Goal: Obtain resource: Obtain resource

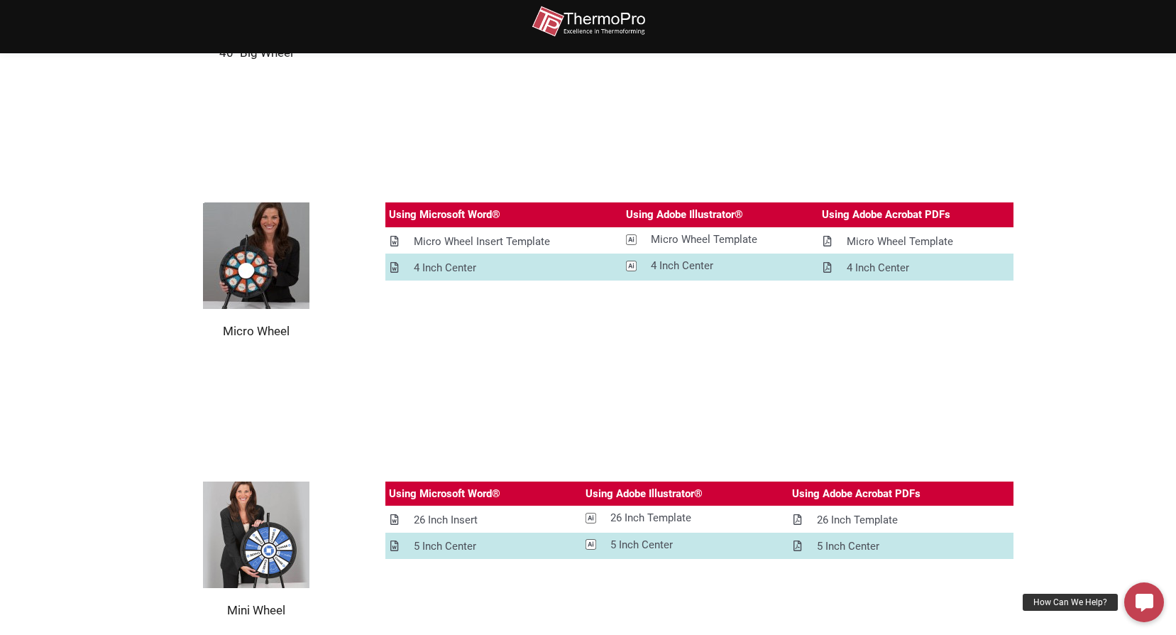
scroll to position [1633, 0]
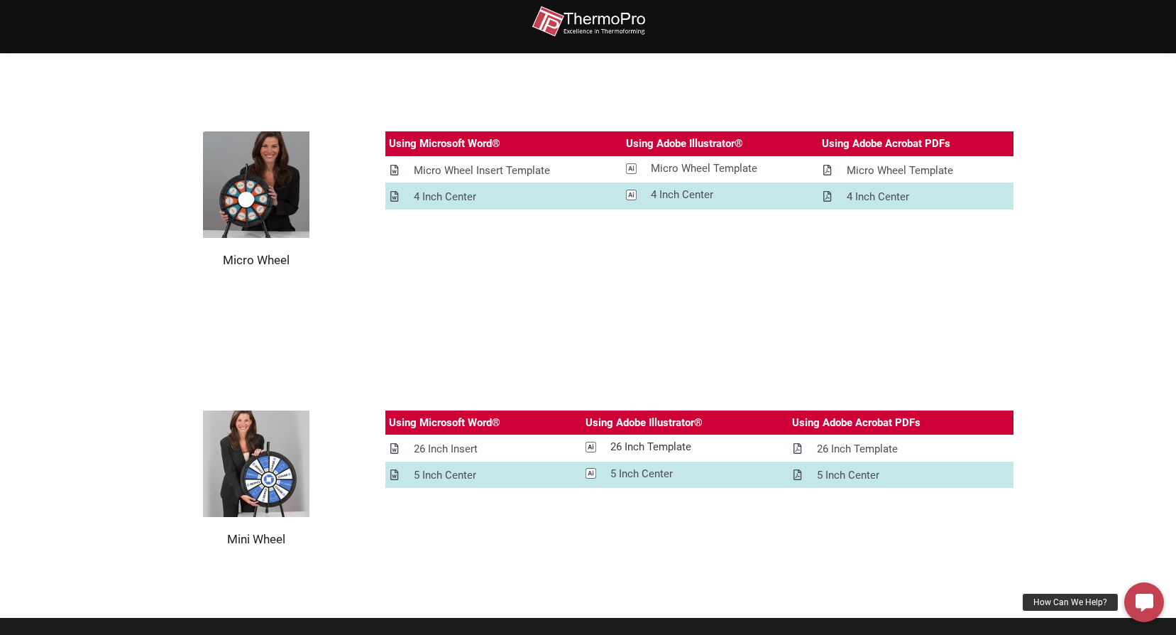
click at [662, 441] on div "26 Inch Template" at bounding box center [650, 447] width 81 height 18
click at [456, 443] on div "26 Inch Insert" at bounding box center [446, 449] width 64 height 18
click at [840, 451] on div "26 Inch Template" at bounding box center [857, 449] width 81 height 18
click at [840, 449] on div "26 Inch Template" at bounding box center [857, 449] width 81 height 18
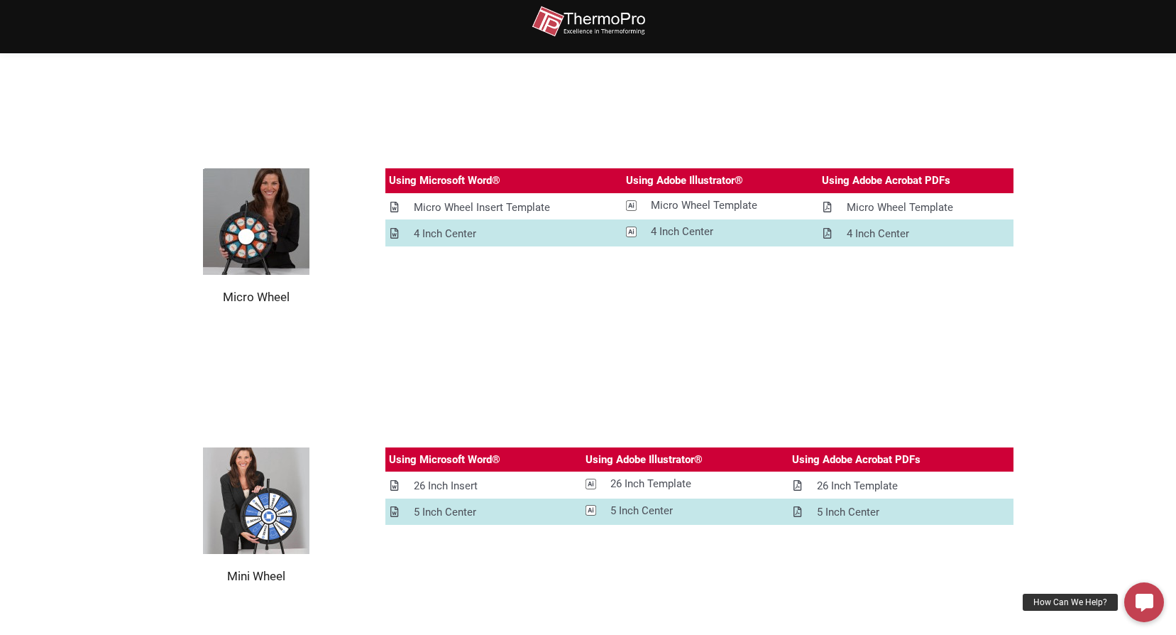
scroll to position [1420, 0]
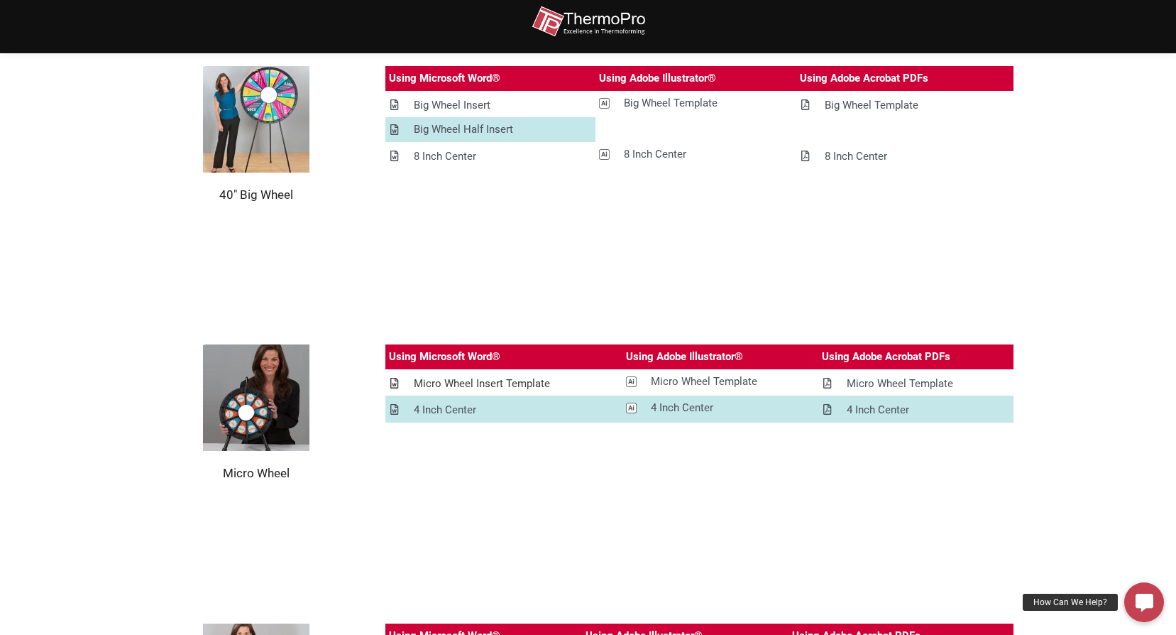
click at [495, 381] on div "Micro Wheel Insert Template" at bounding box center [482, 384] width 136 height 18
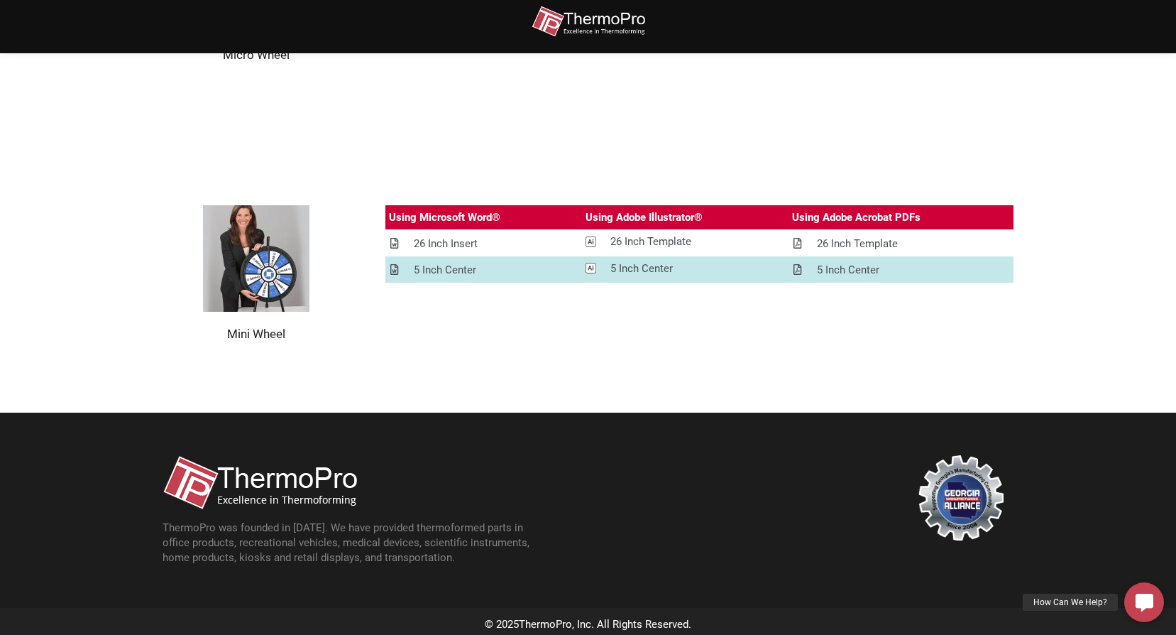
scroll to position [1844, 0]
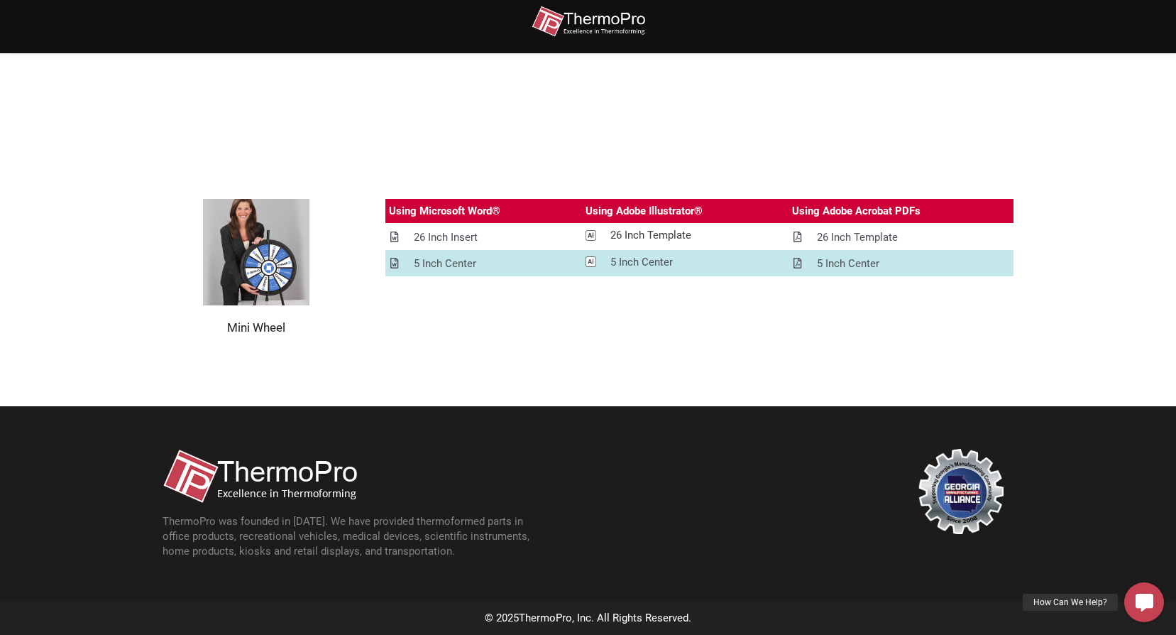
click at [652, 237] on div "26 Inch Template" at bounding box center [650, 235] width 81 height 18
click at [841, 234] on div "26 Inch Template" at bounding box center [857, 238] width 81 height 18
